Goal: Find specific page/section

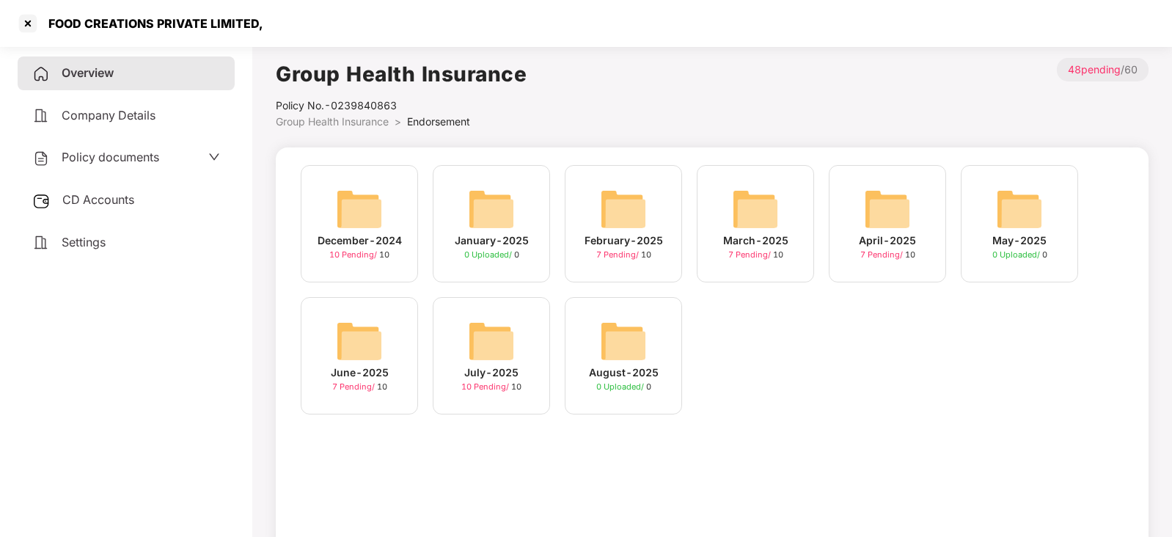
scroll to position [40, 0]
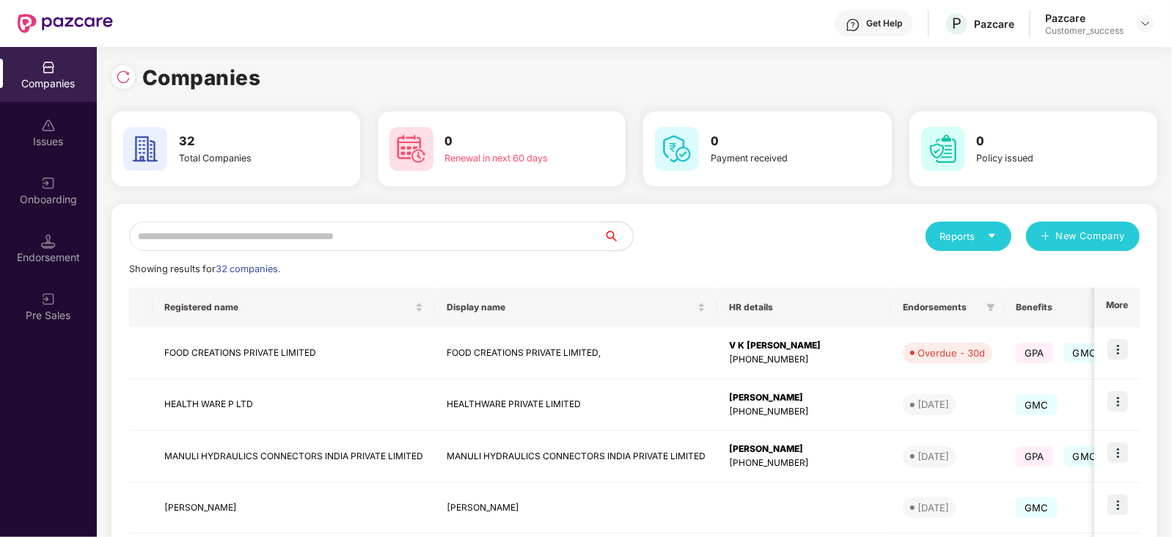
click at [200, 247] on input "text" at bounding box center [366, 236] width 475 height 29
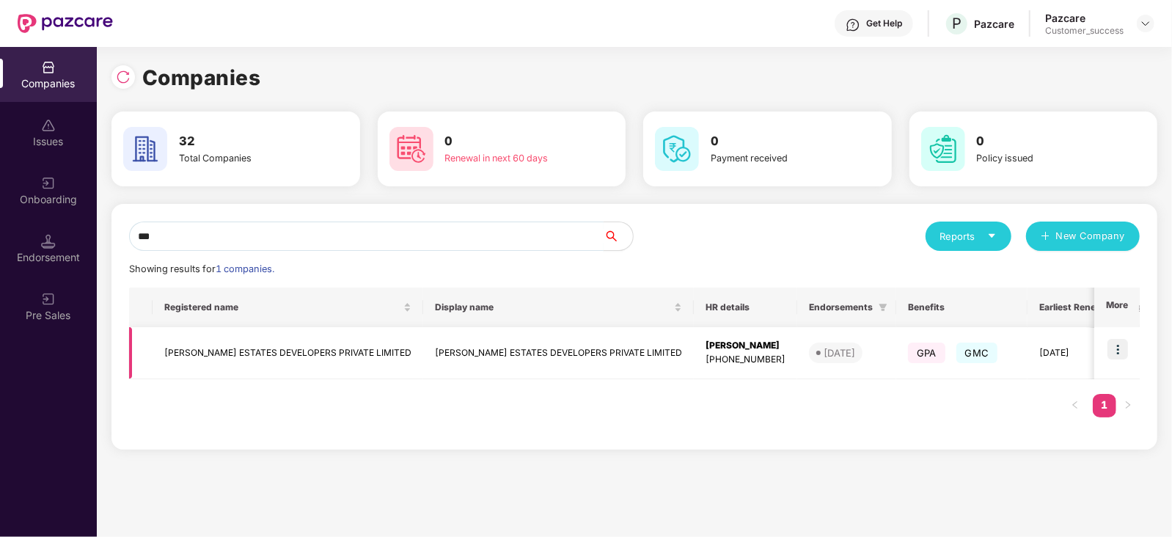
type input "***"
click at [1116, 343] on img at bounding box center [1118, 349] width 21 height 21
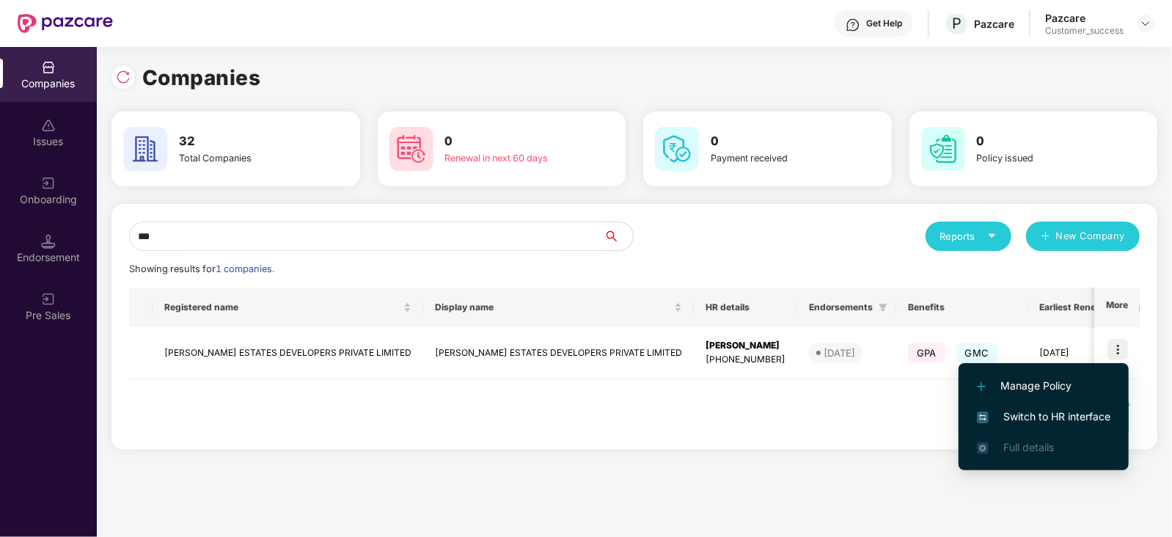
click at [1079, 423] on span "Switch to HR interface" at bounding box center [1043, 417] width 133 height 16
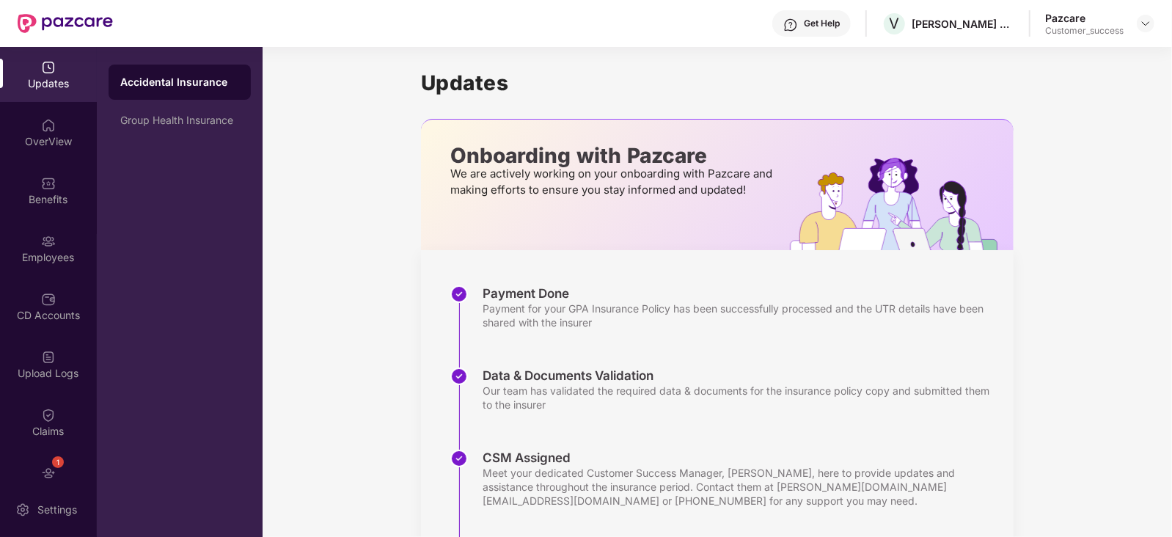
click at [48, 137] on div "OverView" at bounding box center [48, 141] width 97 height 15
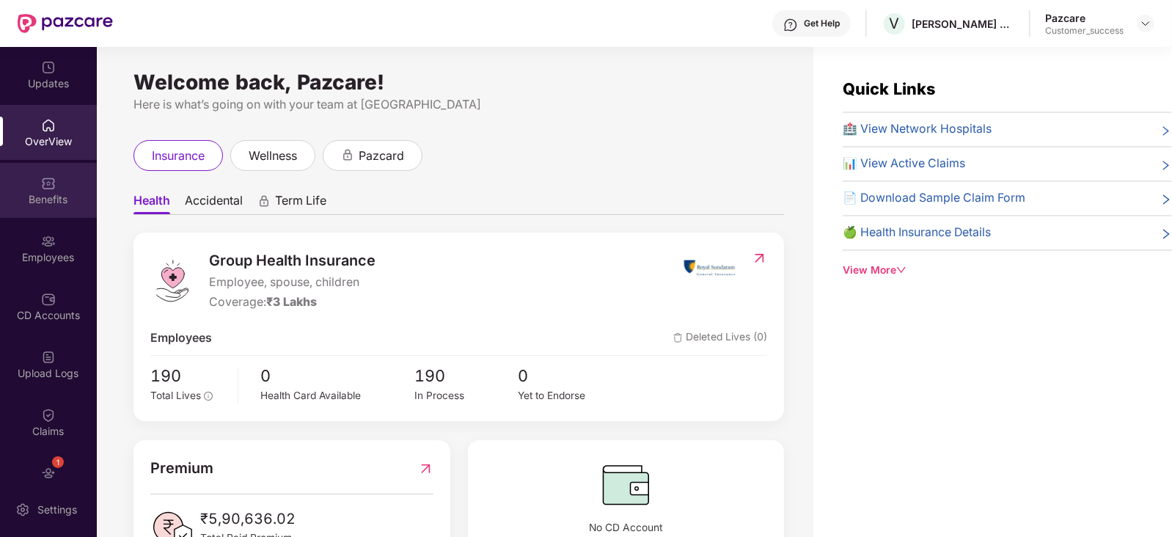
click at [58, 200] on div "Benefits" at bounding box center [48, 199] width 97 height 15
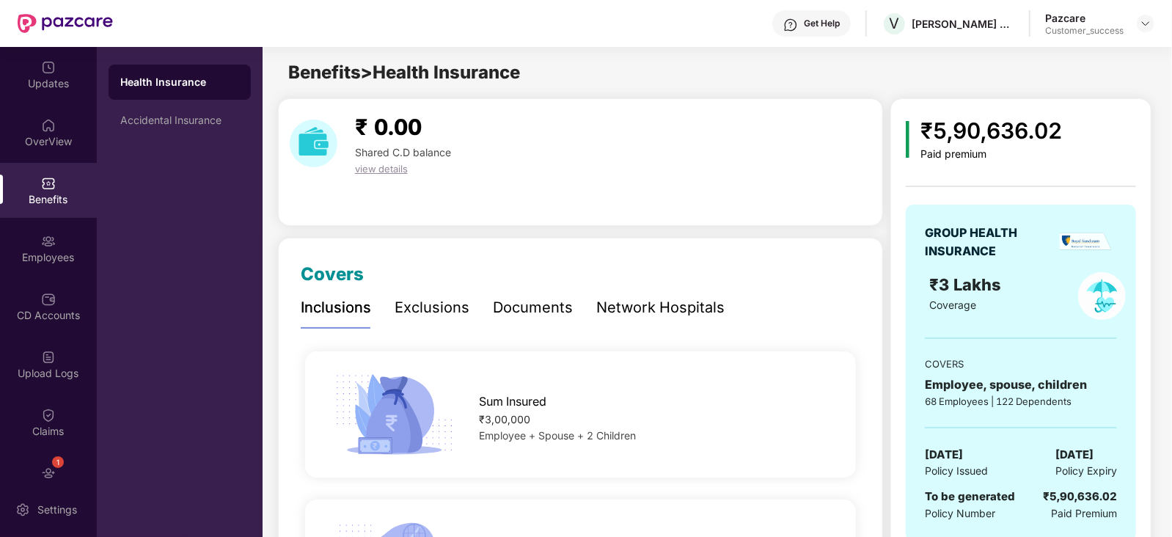
click at [647, 304] on div "Network Hospitals" at bounding box center [660, 307] width 128 height 23
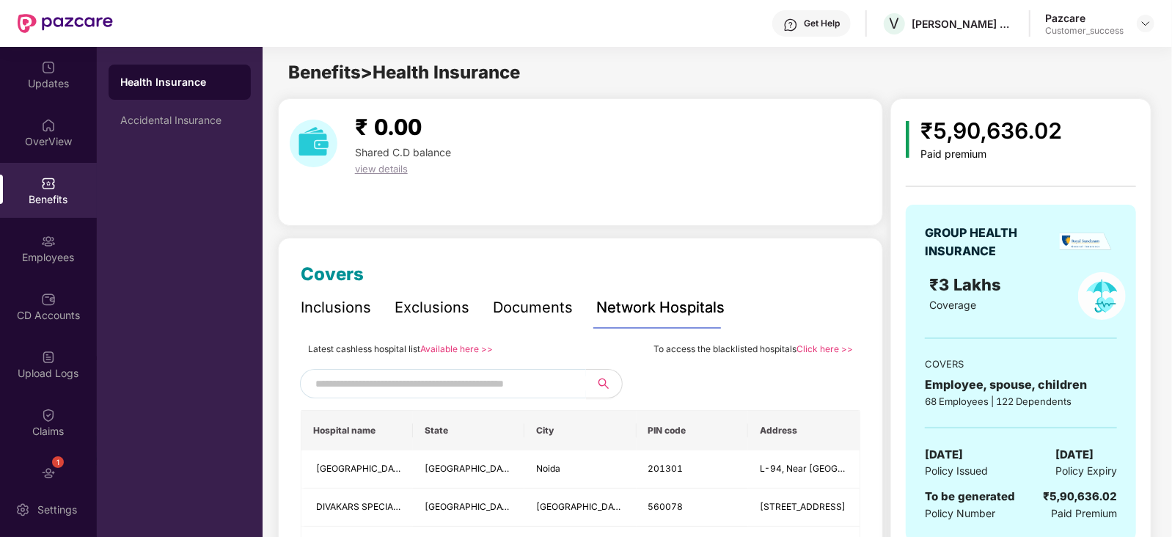
click at [451, 351] on link "Available here >>" at bounding box center [456, 348] width 73 height 11
click at [46, 244] on img at bounding box center [48, 241] width 15 height 15
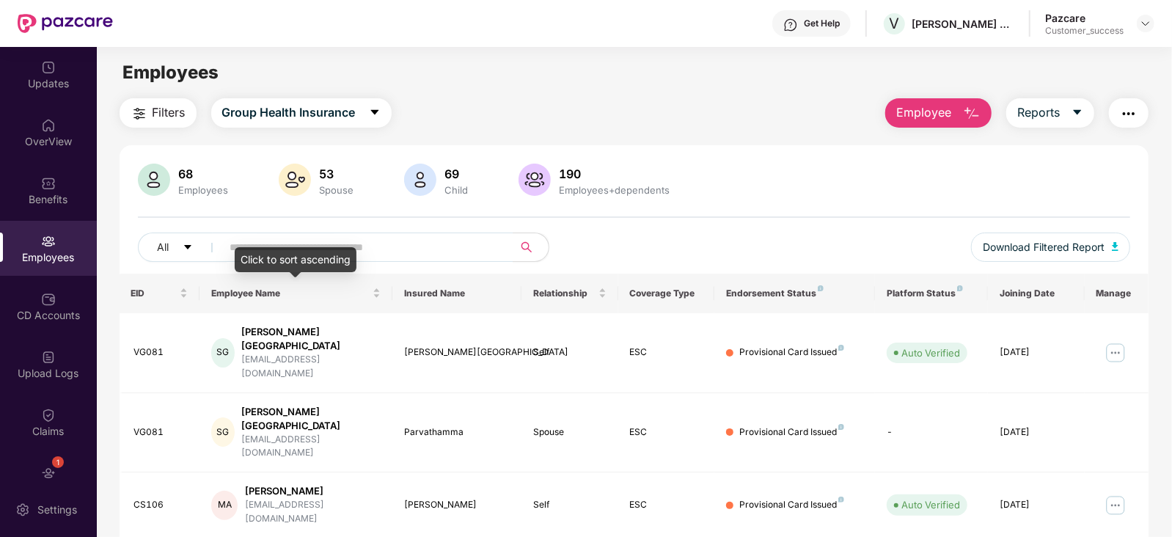
click at [343, 247] on div "Click to sort ascending" at bounding box center [296, 259] width 122 height 25
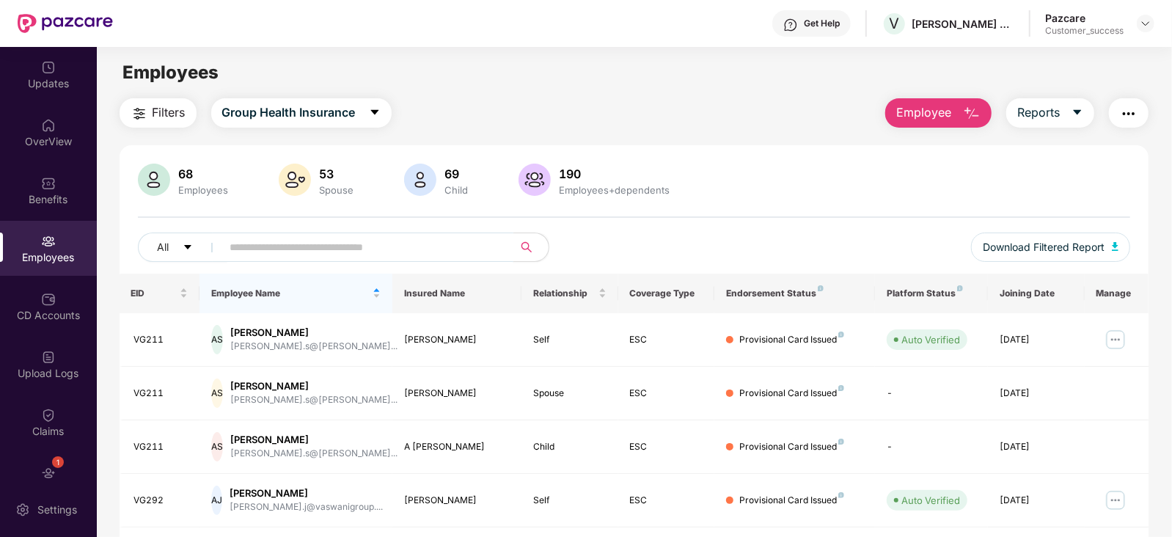
click at [392, 244] on input "text" at bounding box center [361, 247] width 263 height 22
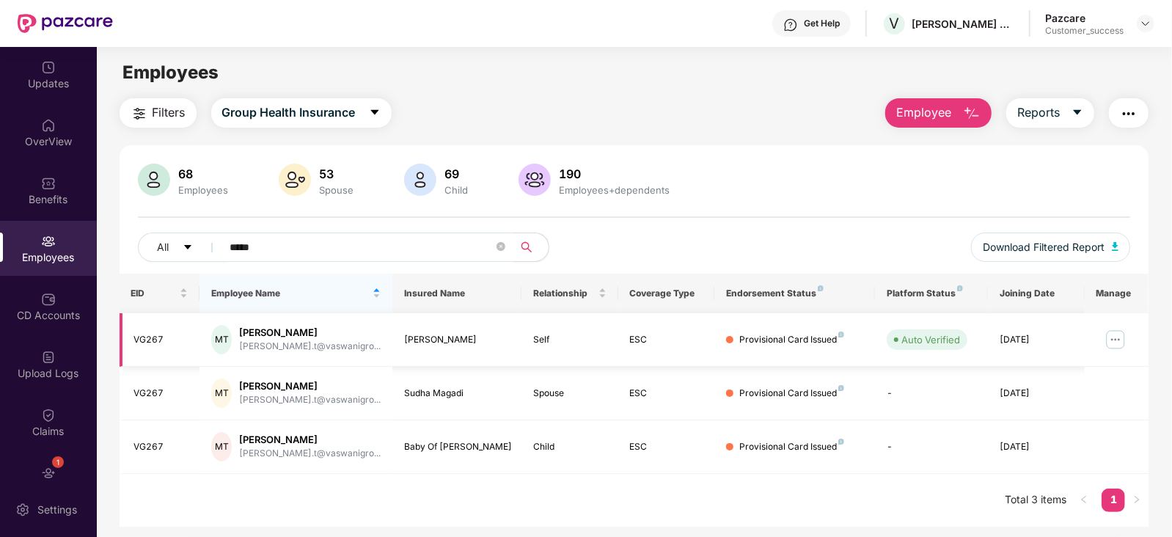
type input "*****"
click at [1113, 337] on img at bounding box center [1115, 339] width 23 height 23
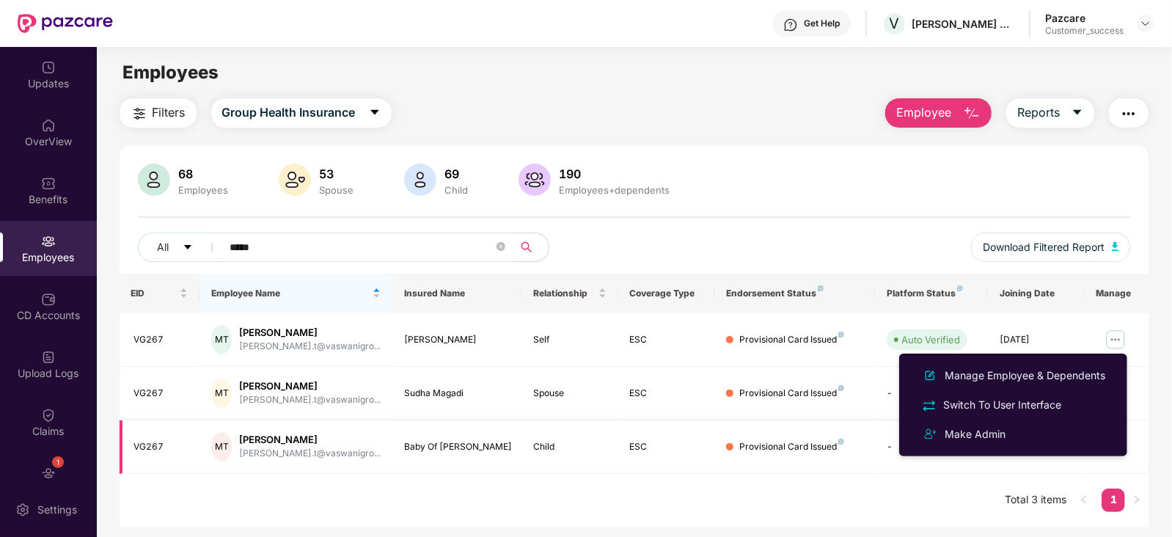
click at [491, 468] on td "Baby Of [PERSON_NAME]" at bounding box center [456, 447] width 128 height 54
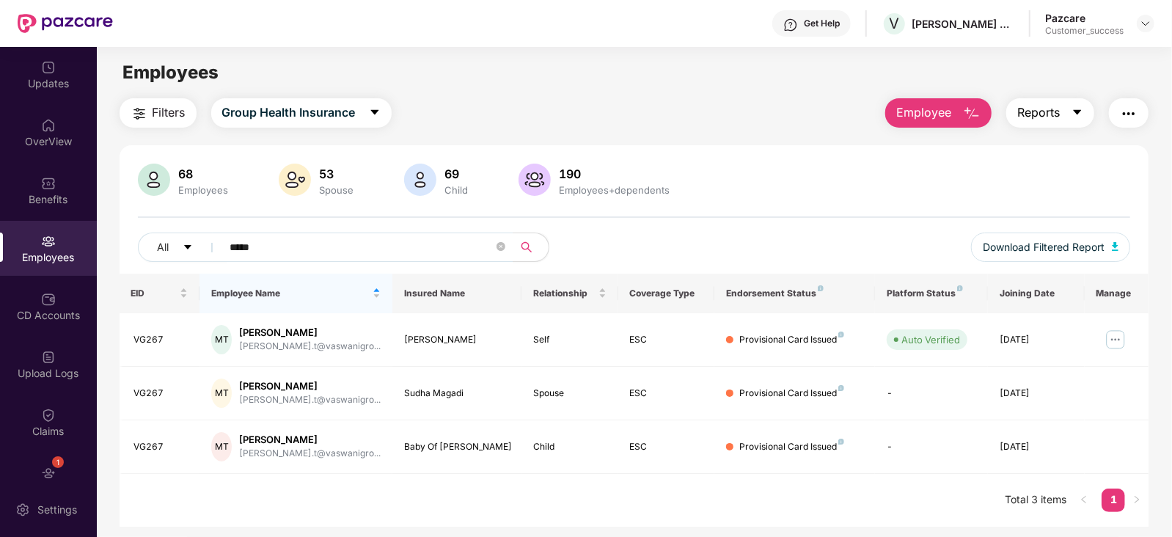
click at [1075, 107] on icon "caret-down" at bounding box center [1078, 112] width 12 height 12
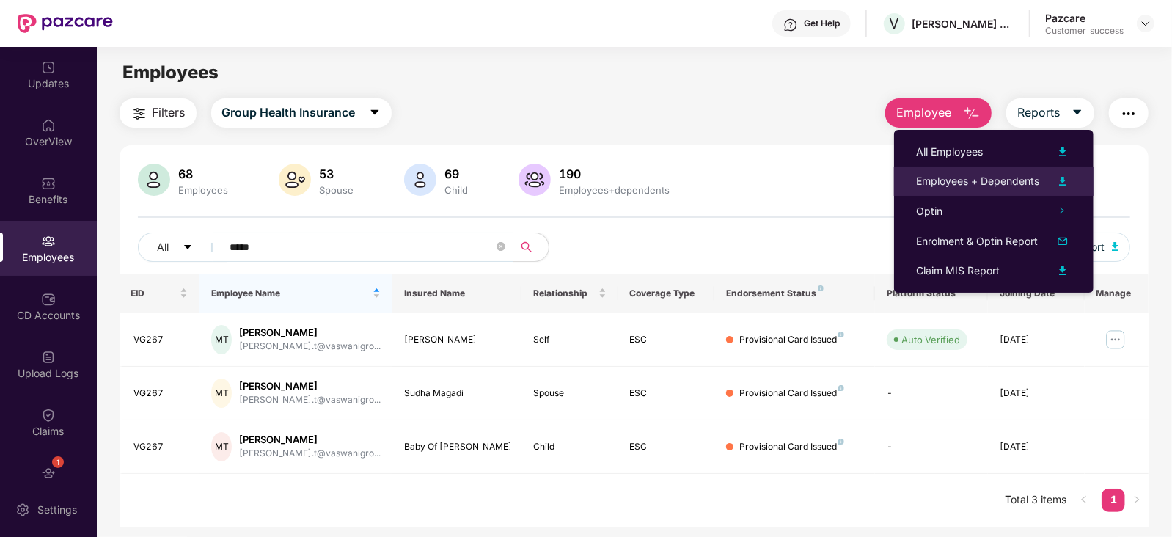
click at [1061, 182] on img at bounding box center [1063, 181] width 18 height 18
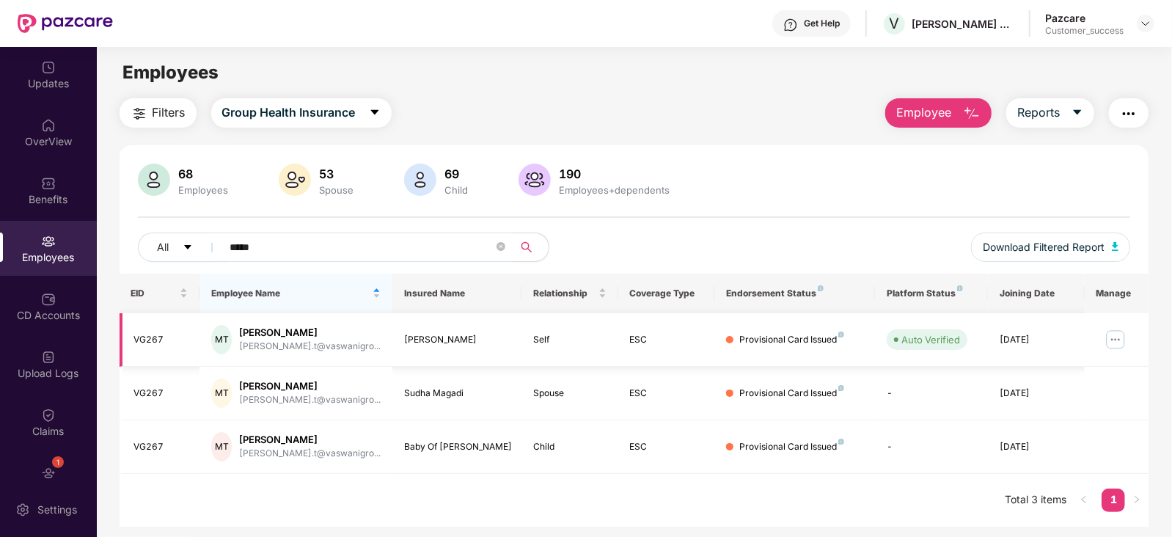
click at [147, 340] on div "VG267" at bounding box center [161, 340] width 54 height 14
copy div "VG267"
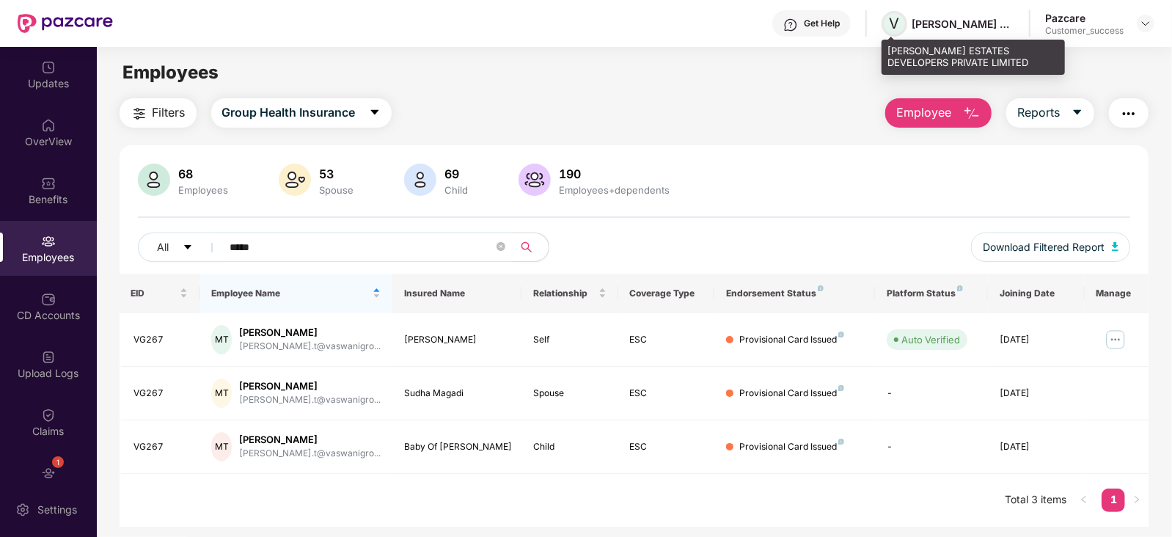
click at [896, 23] on span "V" at bounding box center [895, 24] width 10 height 18
drag, startPoint x: 971, startPoint y: 59, endPoint x: 887, endPoint y: 51, distance: 84.8
click at [887, 51] on div "[PERSON_NAME] ESTATES DEVELOPERS PRIVATE LIMITED" at bounding box center [973, 57] width 183 height 34
copy div "[PERSON_NAME] ESTATES DEVELOPERS PRIVATE LIMITED"
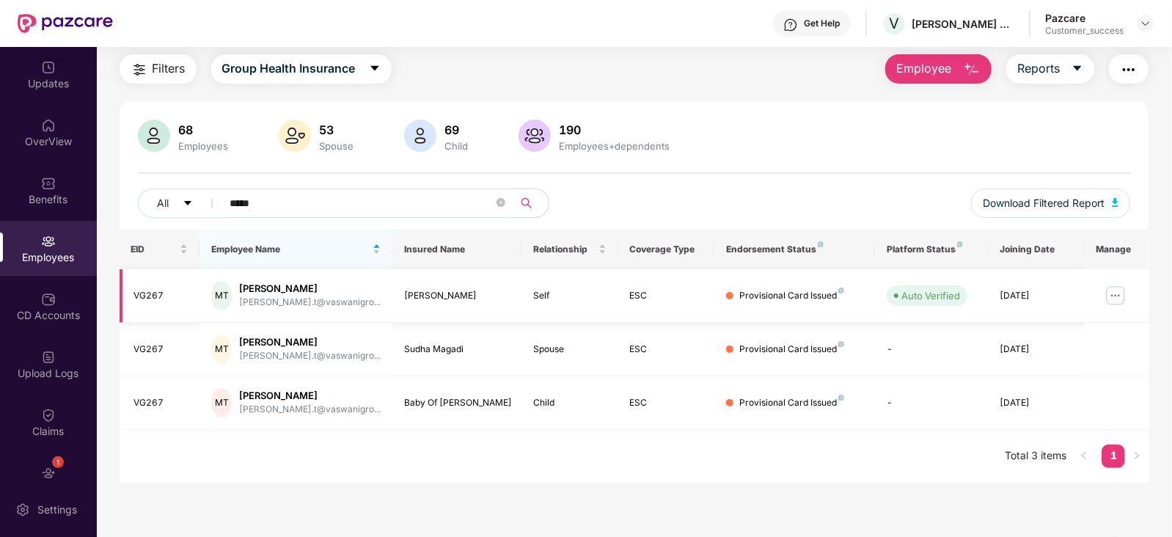
scroll to position [47, 0]
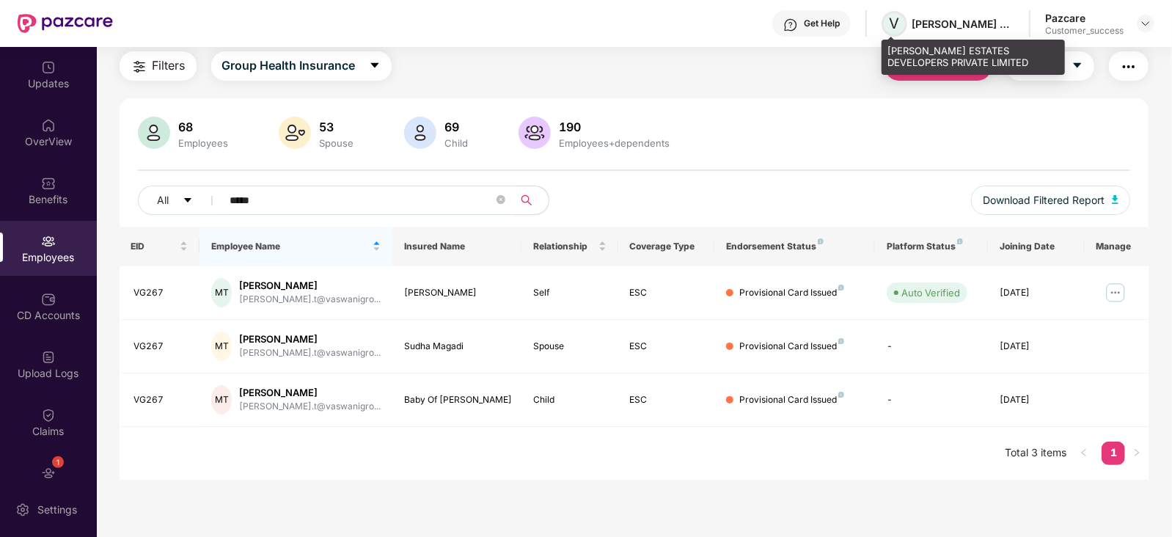
click at [899, 18] on span "V" at bounding box center [895, 24] width 10 height 18
click at [895, 33] on span "V" at bounding box center [895, 24] width 26 height 26
drag, startPoint x: 889, startPoint y: 52, endPoint x: 976, endPoint y: 62, distance: 87.1
click at [976, 62] on div "[PERSON_NAME] ESTATES DEVELOPERS PRIVATE LIMITED" at bounding box center [973, 57] width 183 height 34
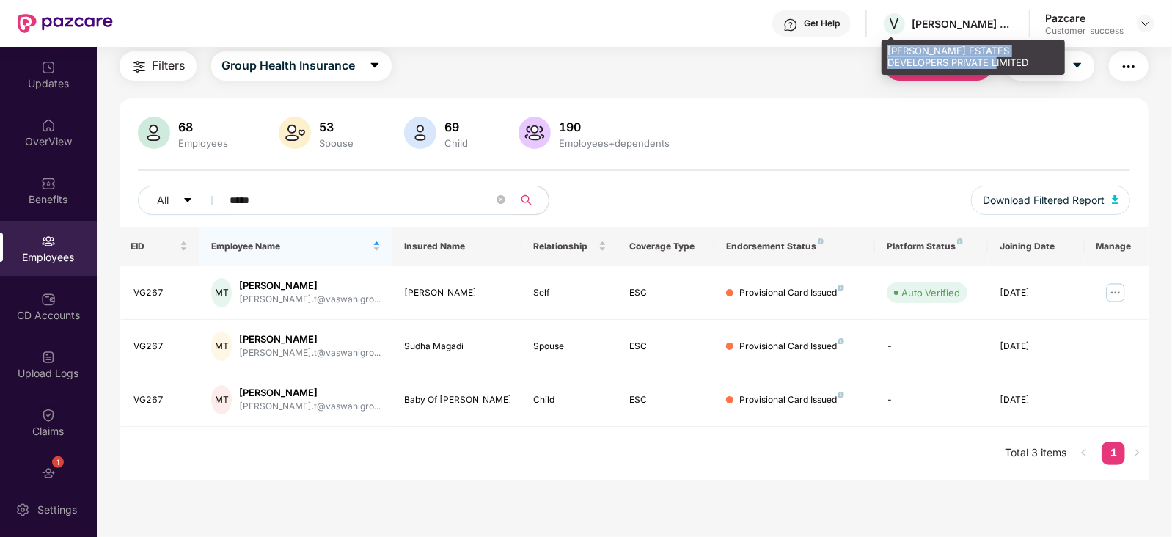
copy div "[PERSON_NAME] ESTATES DEVELOPERS PRIVATE LIMITED"
